Goal: Navigation & Orientation: Find specific page/section

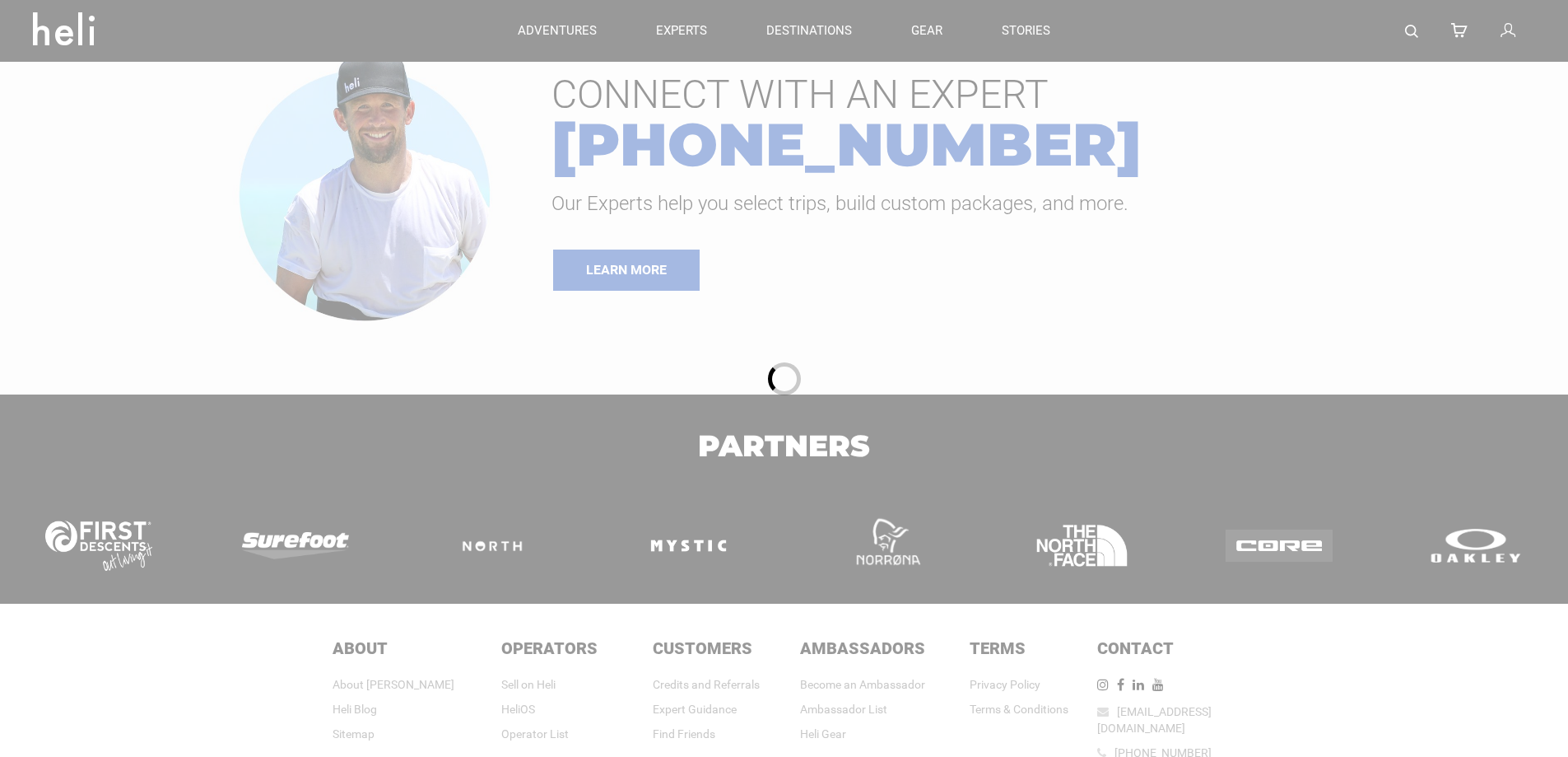
scroll to position [103, 0]
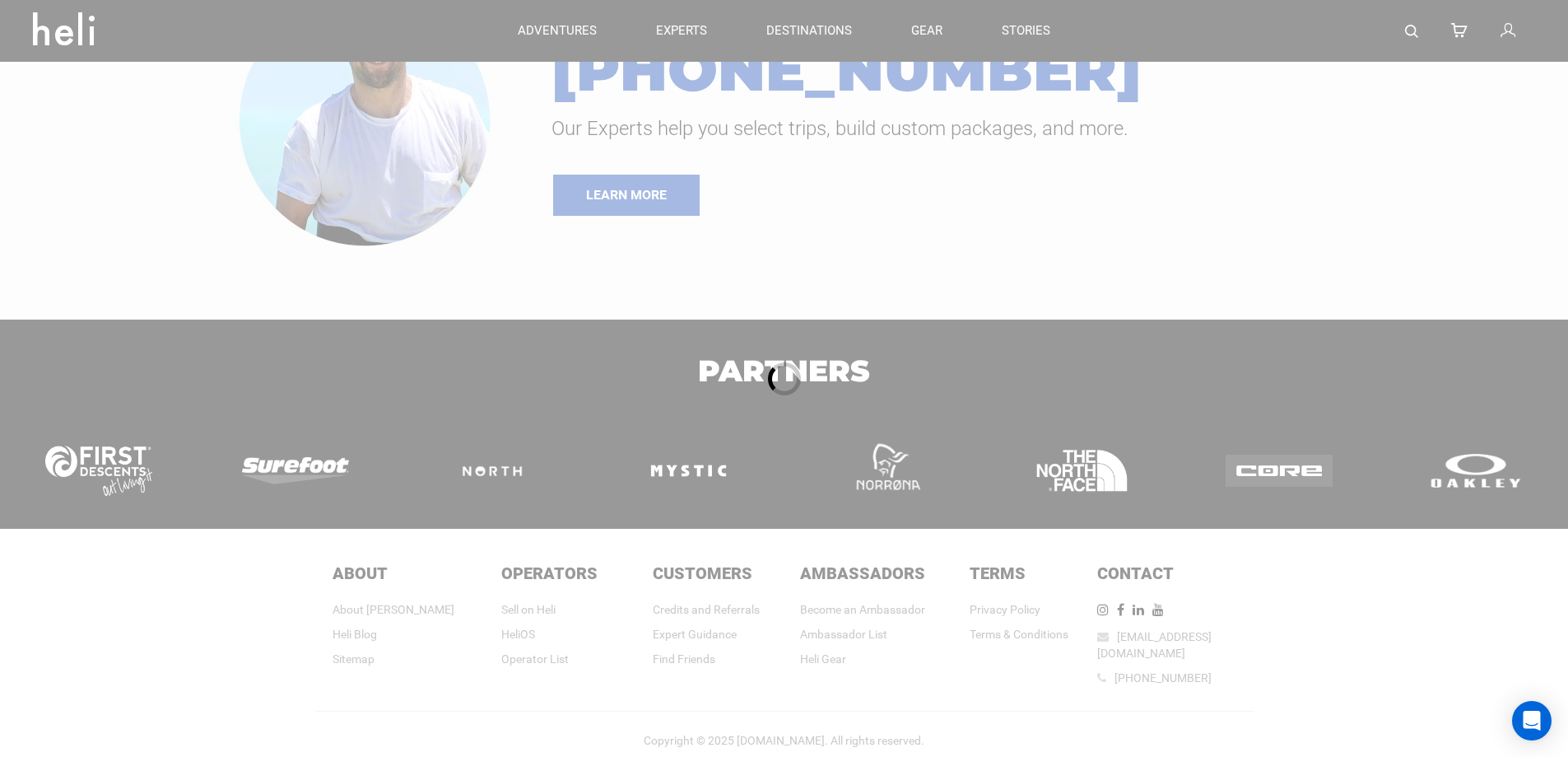
click at [817, 259] on div at bounding box center [784, 378] width 1568 height 757
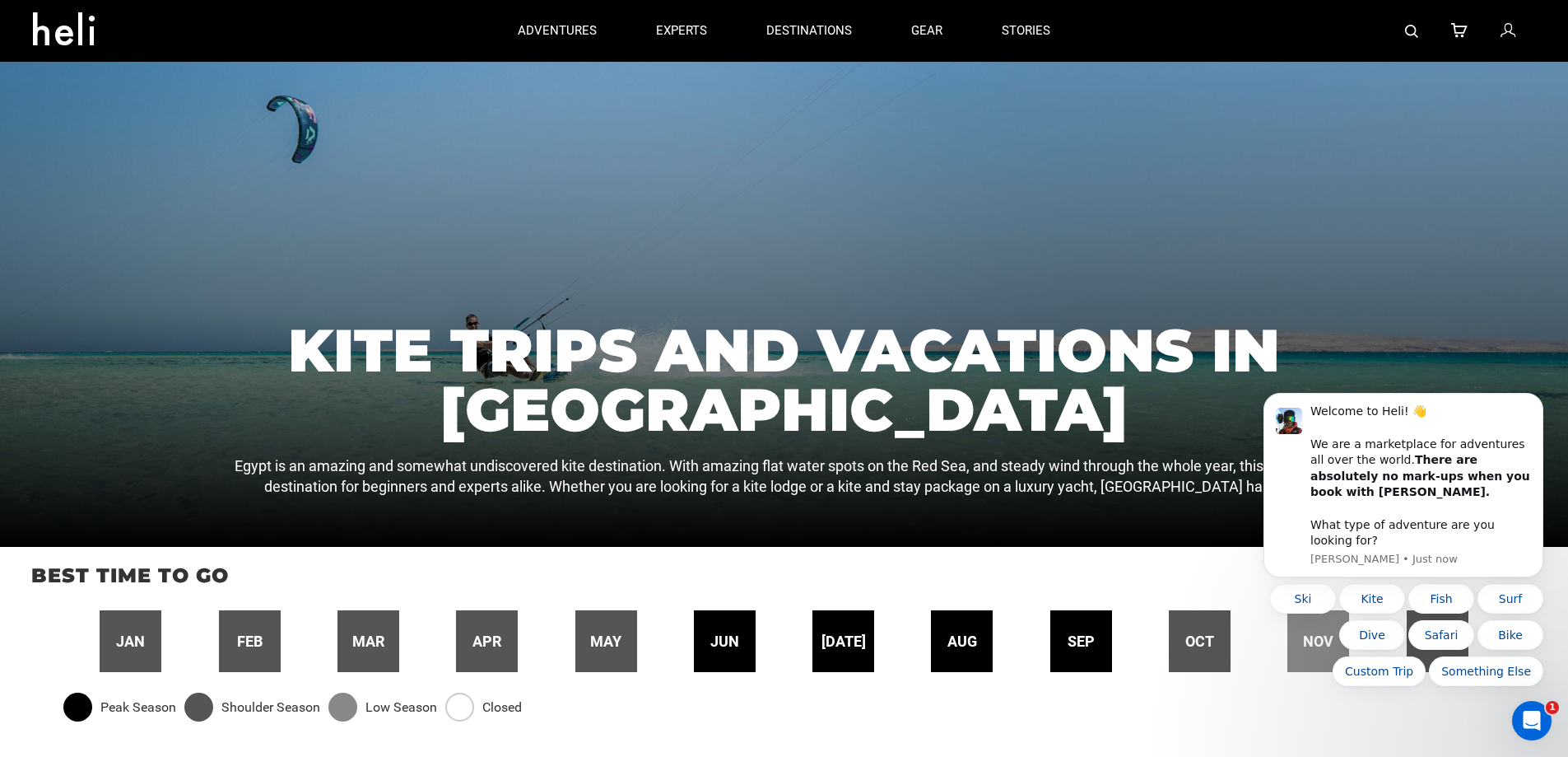
scroll to position [0, 0]
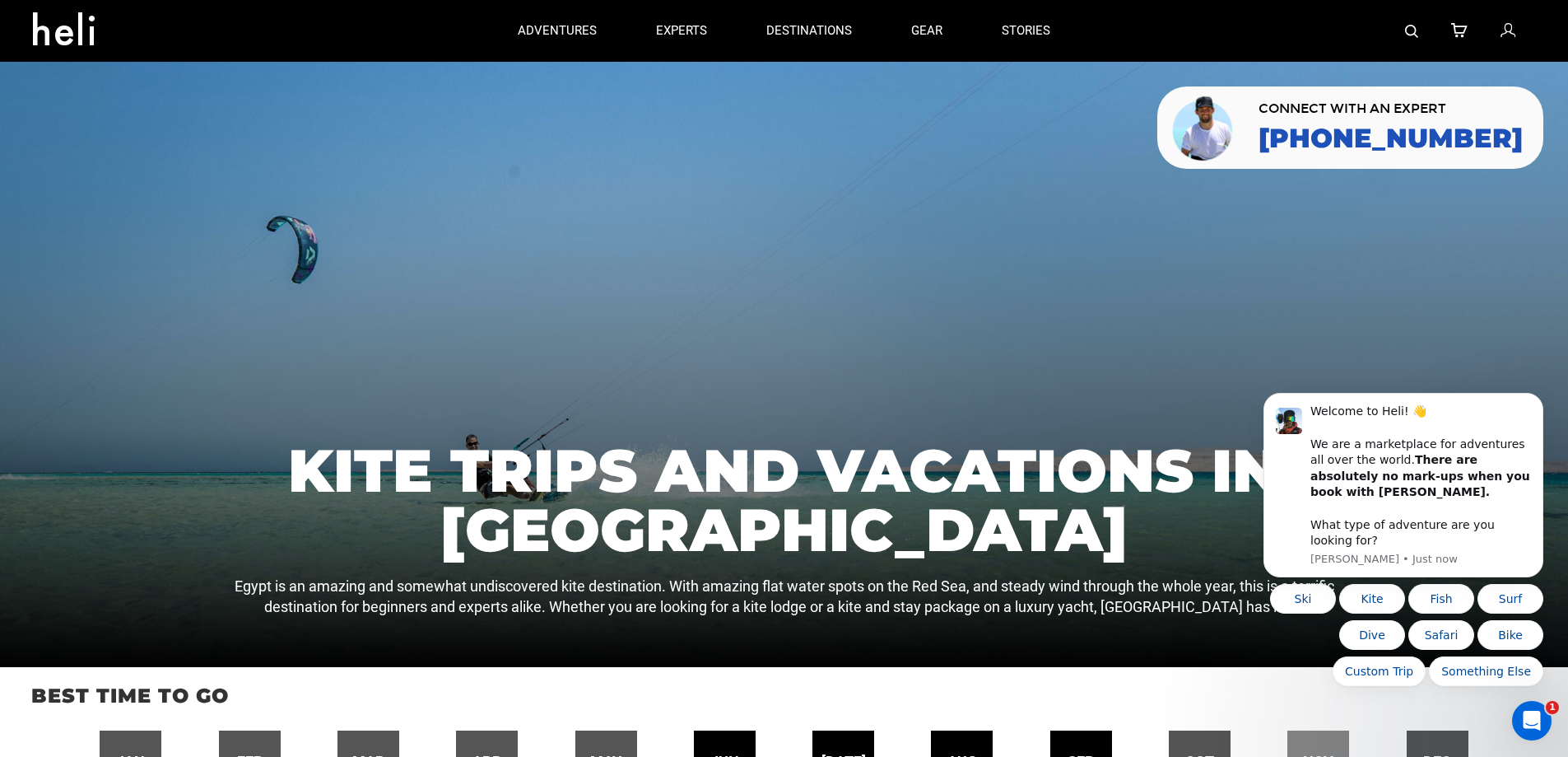
drag, startPoint x: 554, startPoint y: 0, endPoint x: 1143, endPoint y: 86, distance: 595.2
click at [1143, 86] on div at bounding box center [784, 364] width 1568 height 606
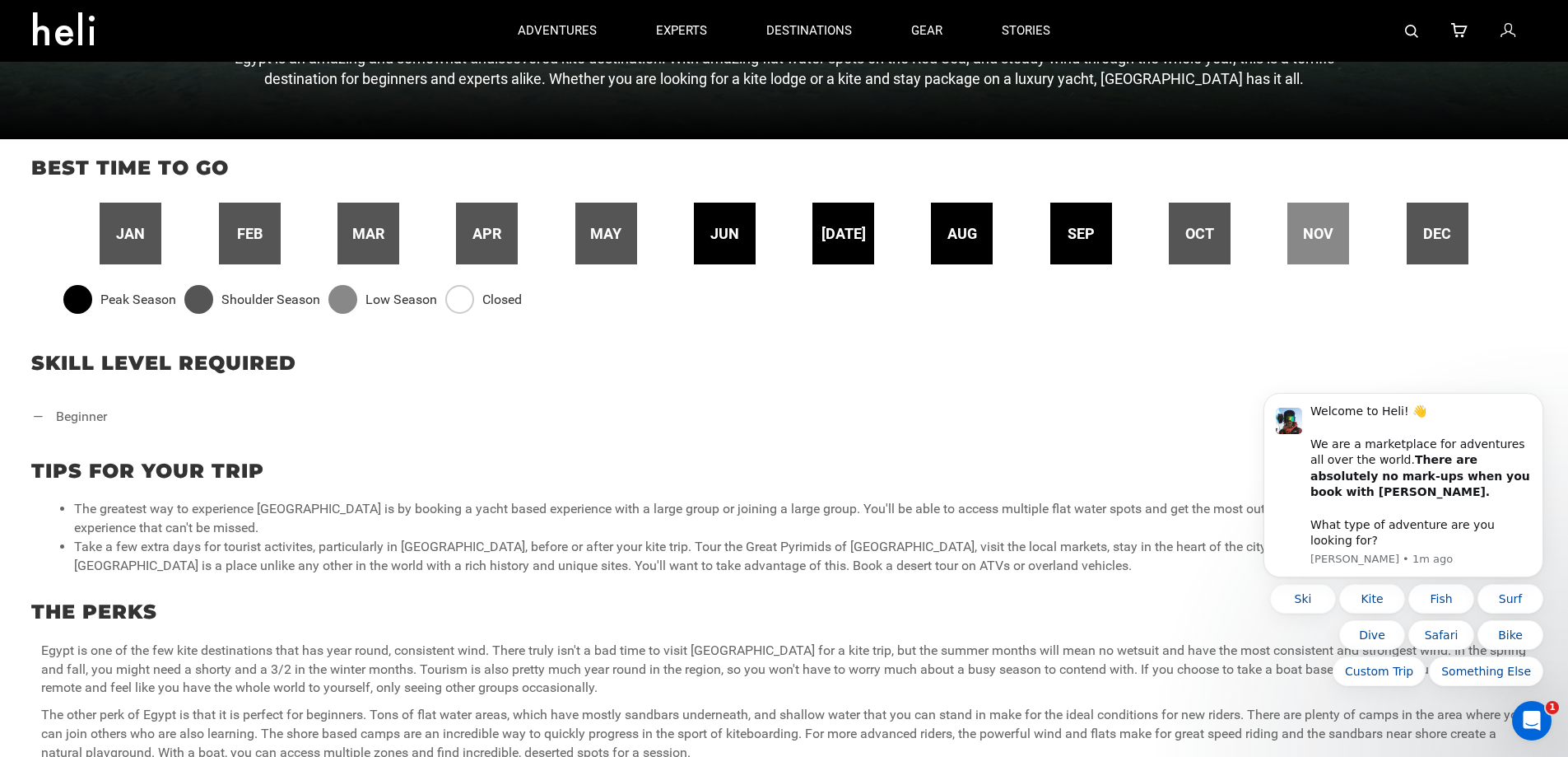
scroll to position [495, 0]
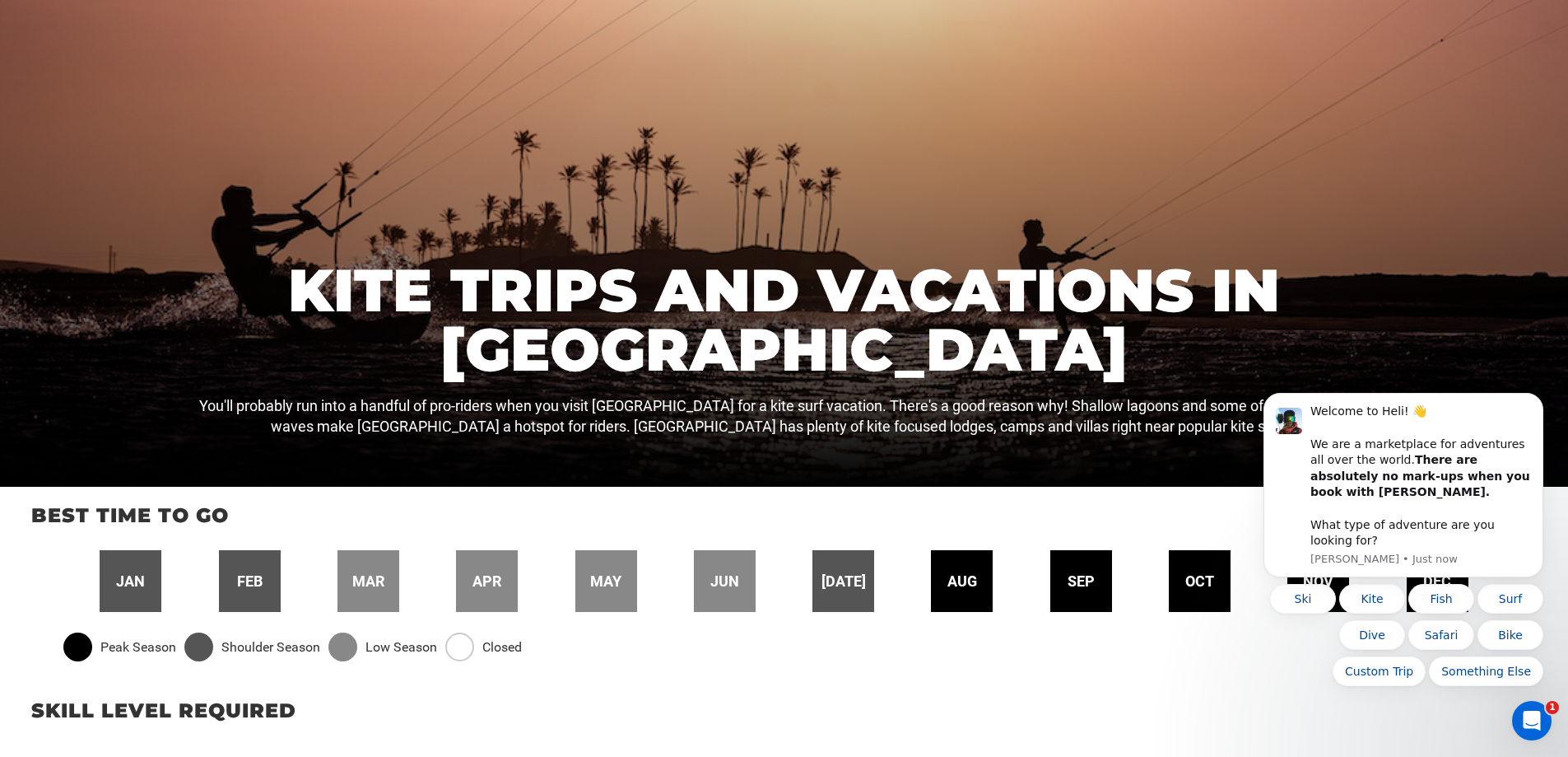
scroll to position [247, 0]
